Goal: Submit feedback/report problem

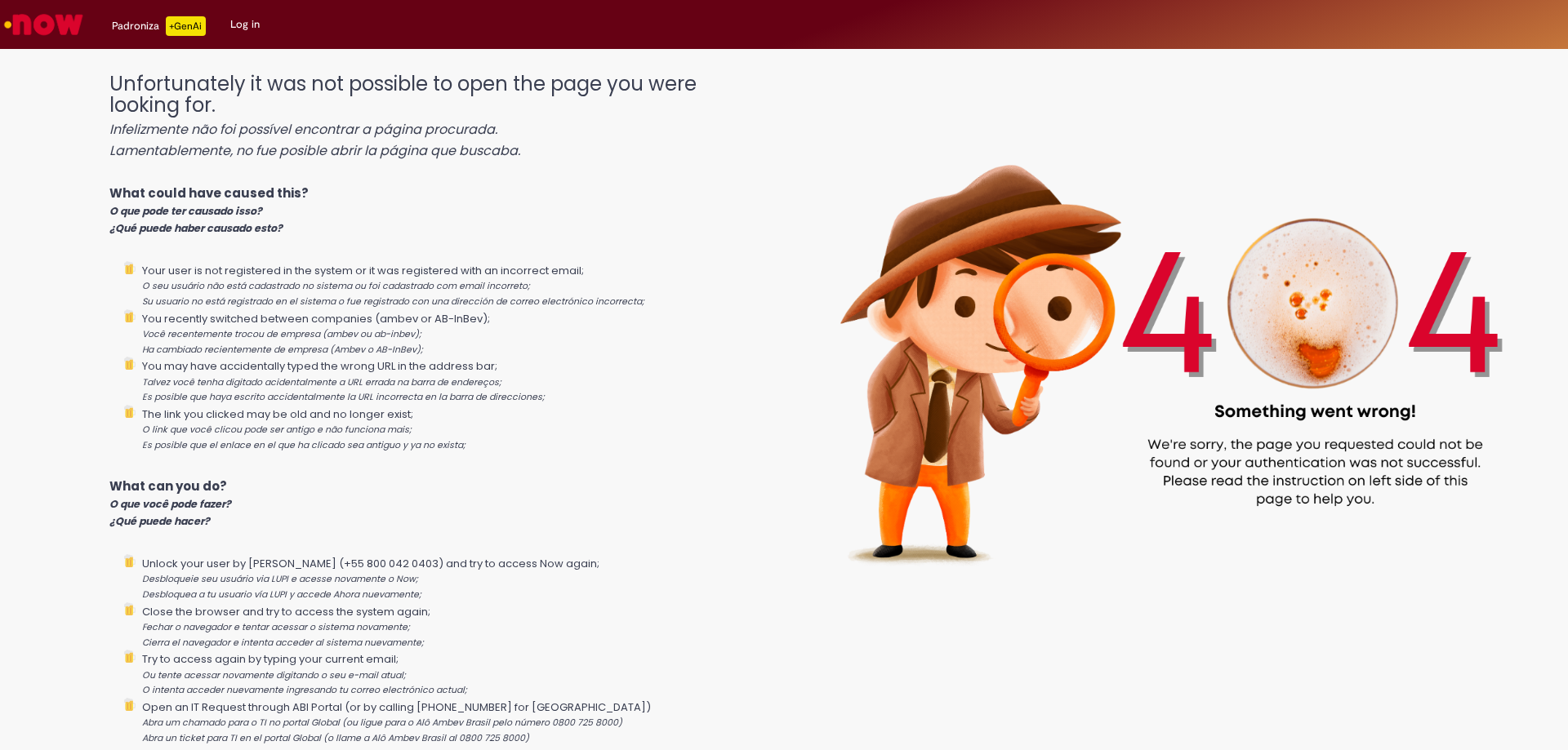
click at [63, 14] on img "Go to homepage" at bounding box center [43, 25] width 84 height 32
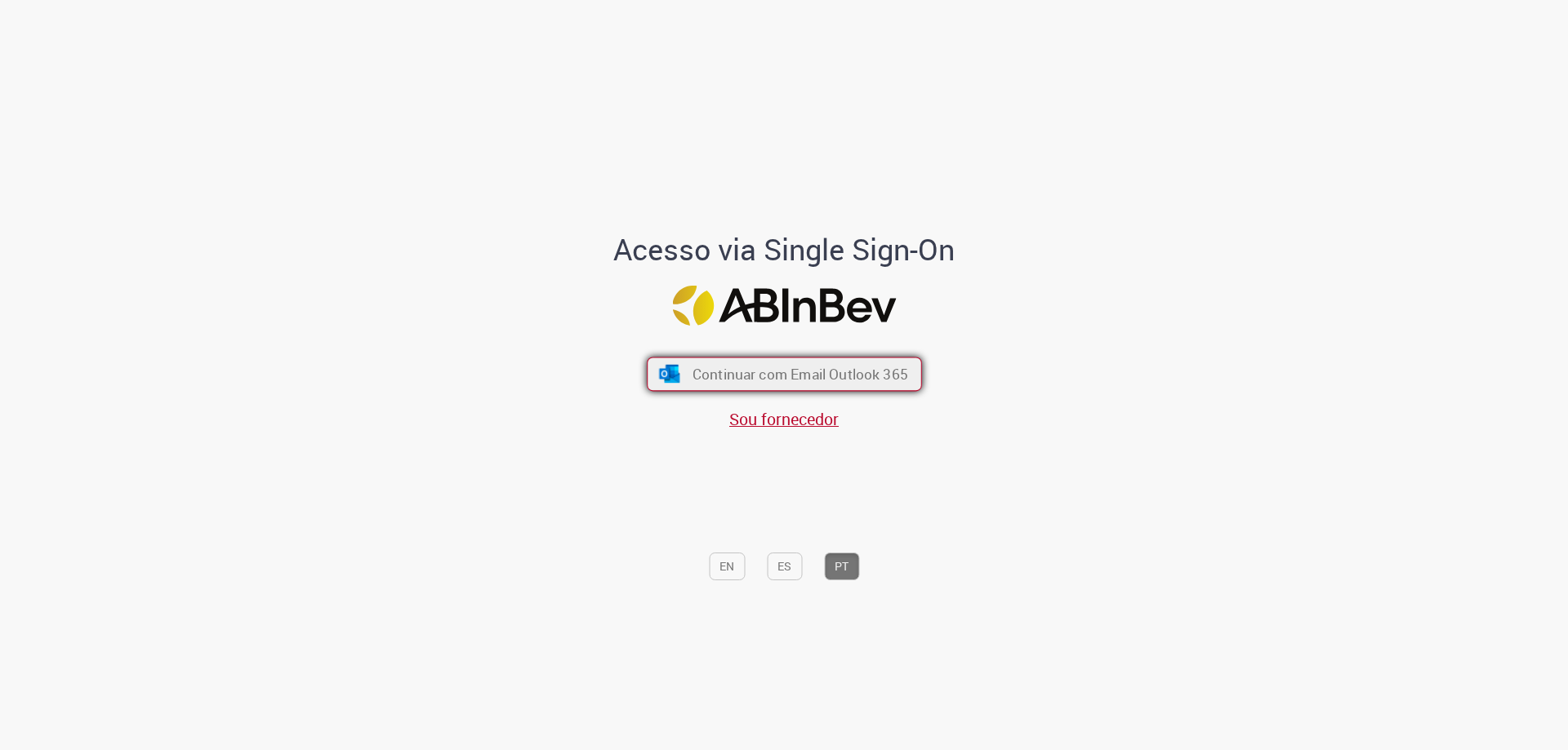
click at [774, 384] on span "Continuar com Email Outlook 365" at bounding box center [800, 375] width 216 height 19
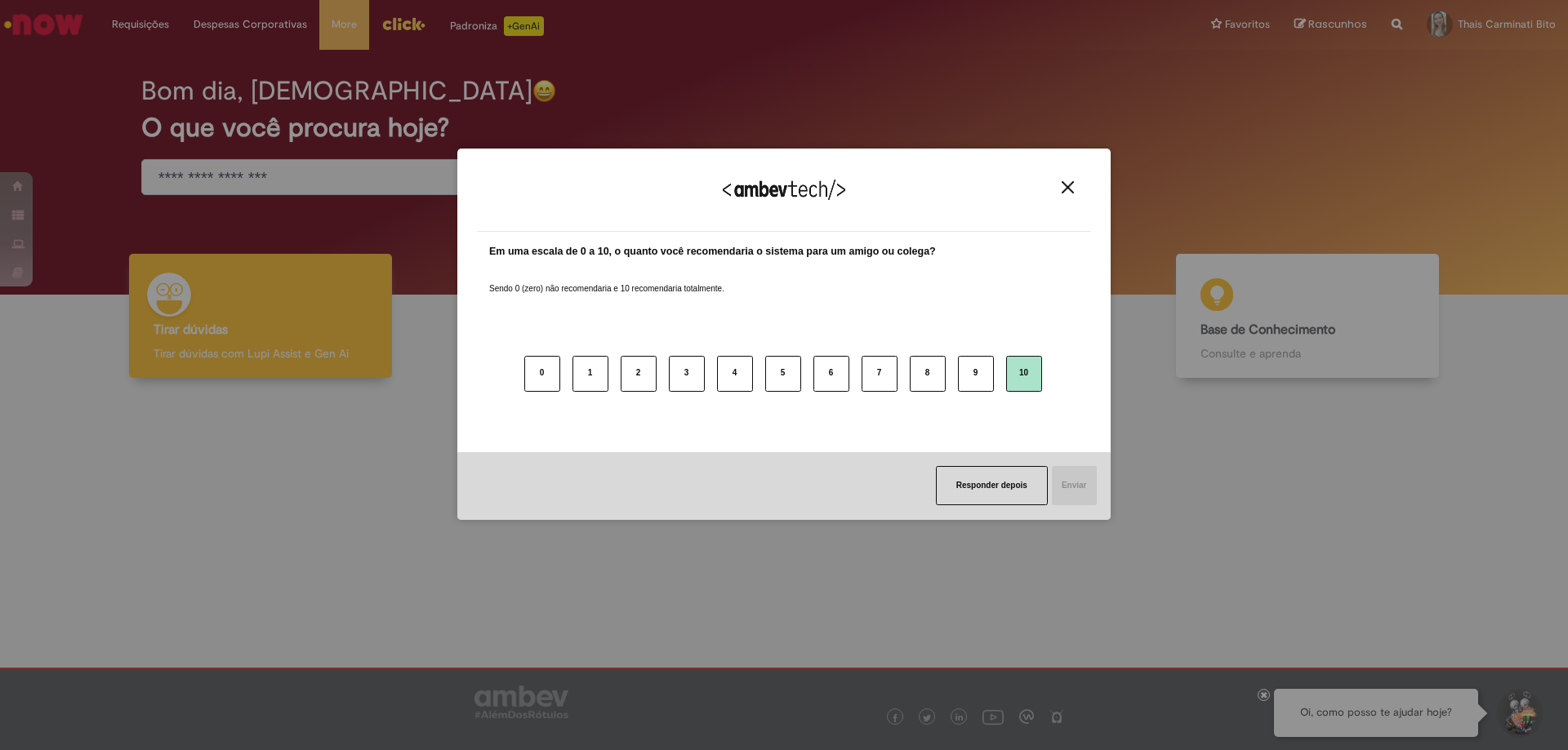
click at [1022, 379] on button "10" at bounding box center [1024, 374] width 36 height 36
click at [1062, 491] on button "Enviar" at bounding box center [1073, 486] width 47 height 39
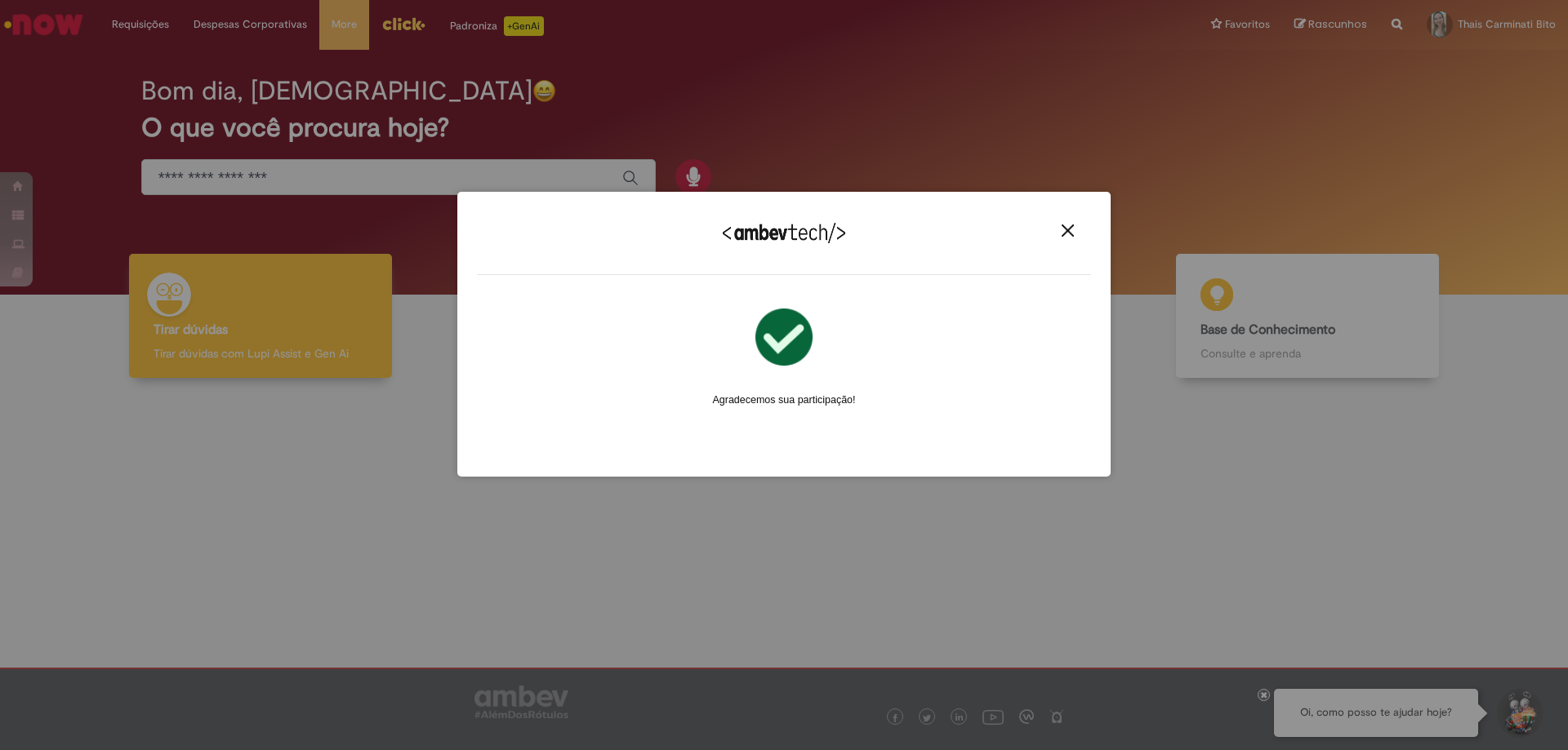
click at [1058, 235] on button "Close" at bounding box center [1068, 230] width 22 height 14
